Goal: Task Accomplishment & Management: Use online tool/utility

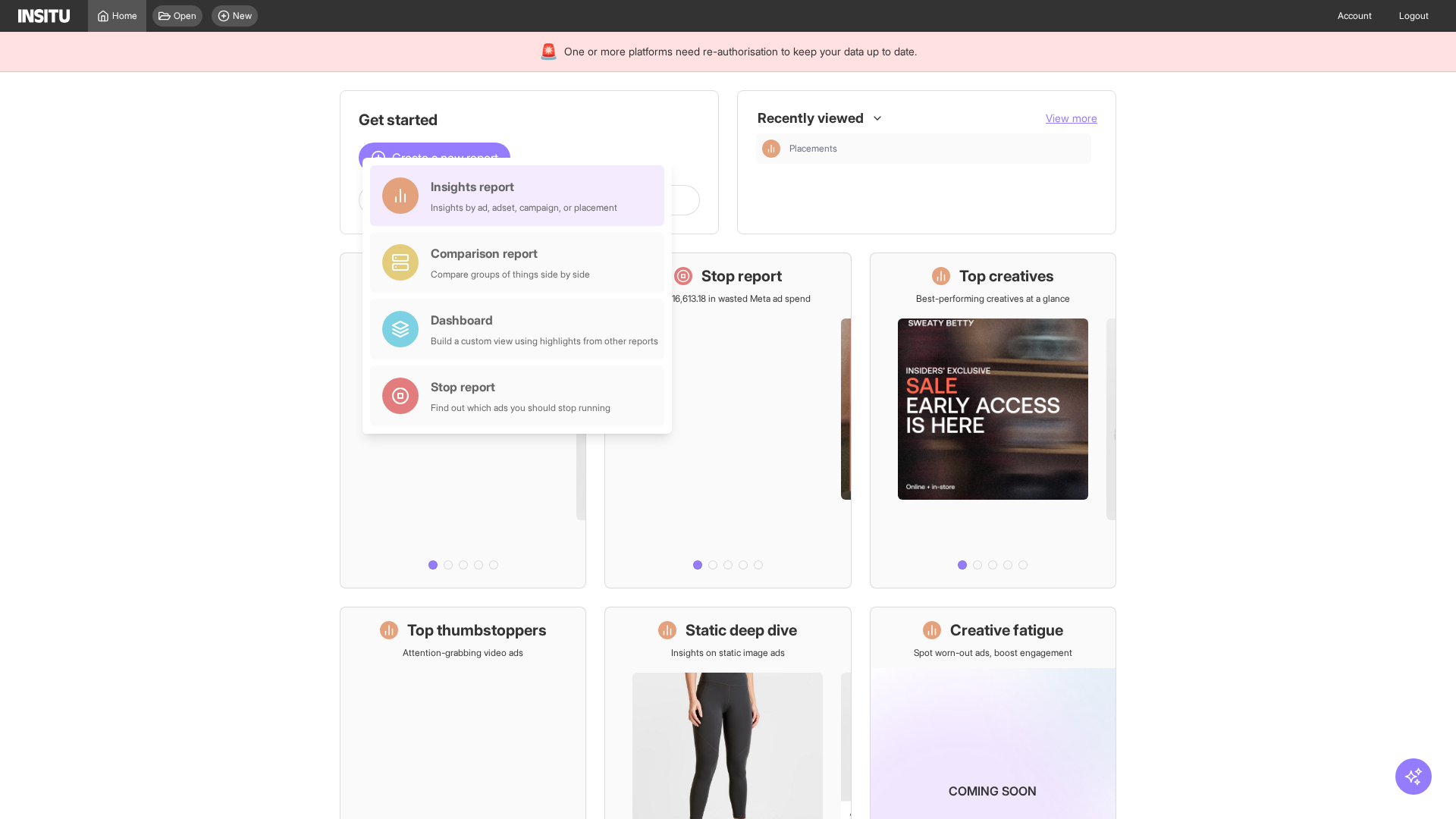
click at [521, 195] on div "Insights report Insights by ad, adset, campaign, or placement" at bounding box center [524, 195] width 186 height 36
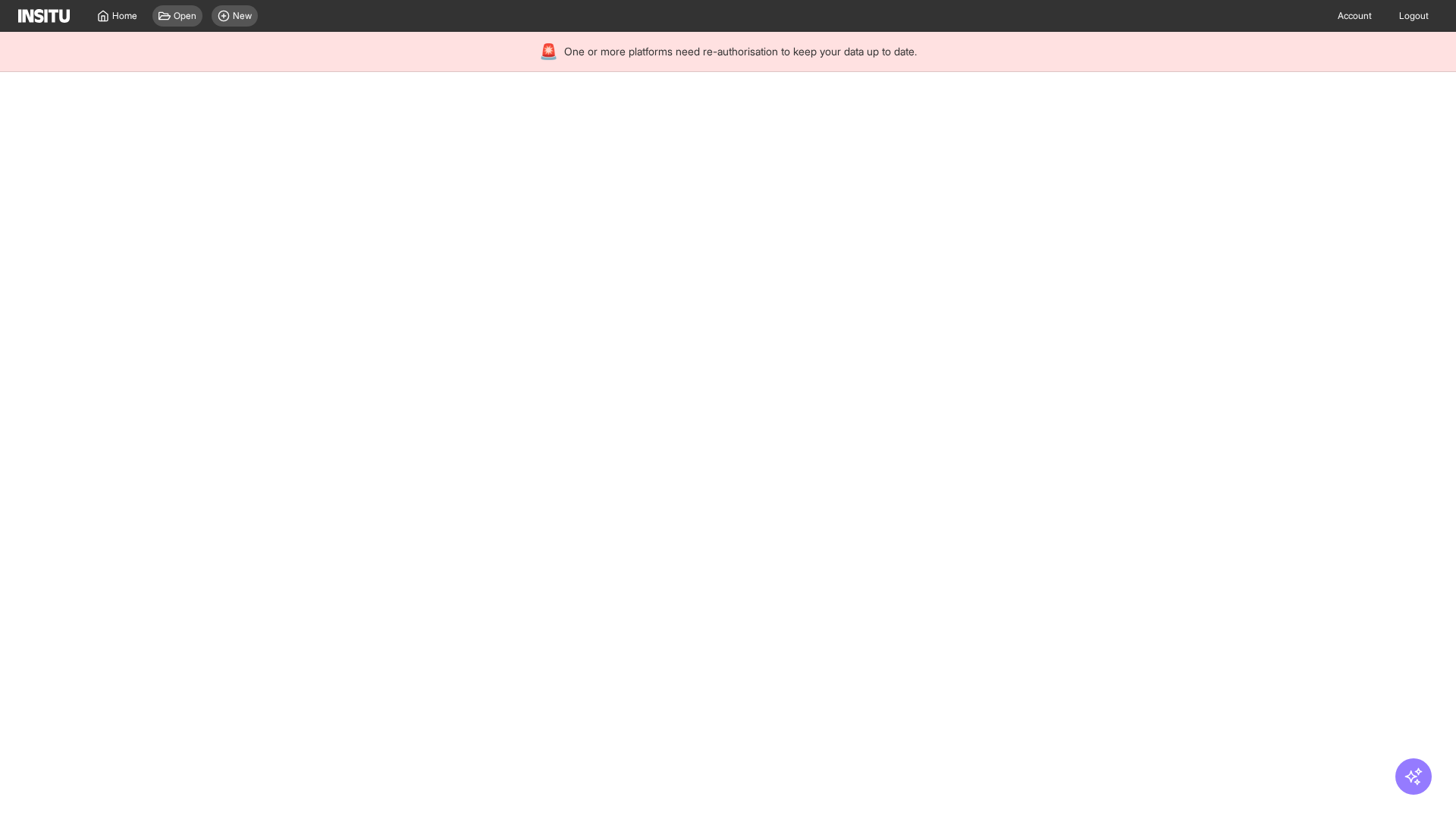
select select "**"
